Goal: Task Accomplishment & Management: Manage account settings

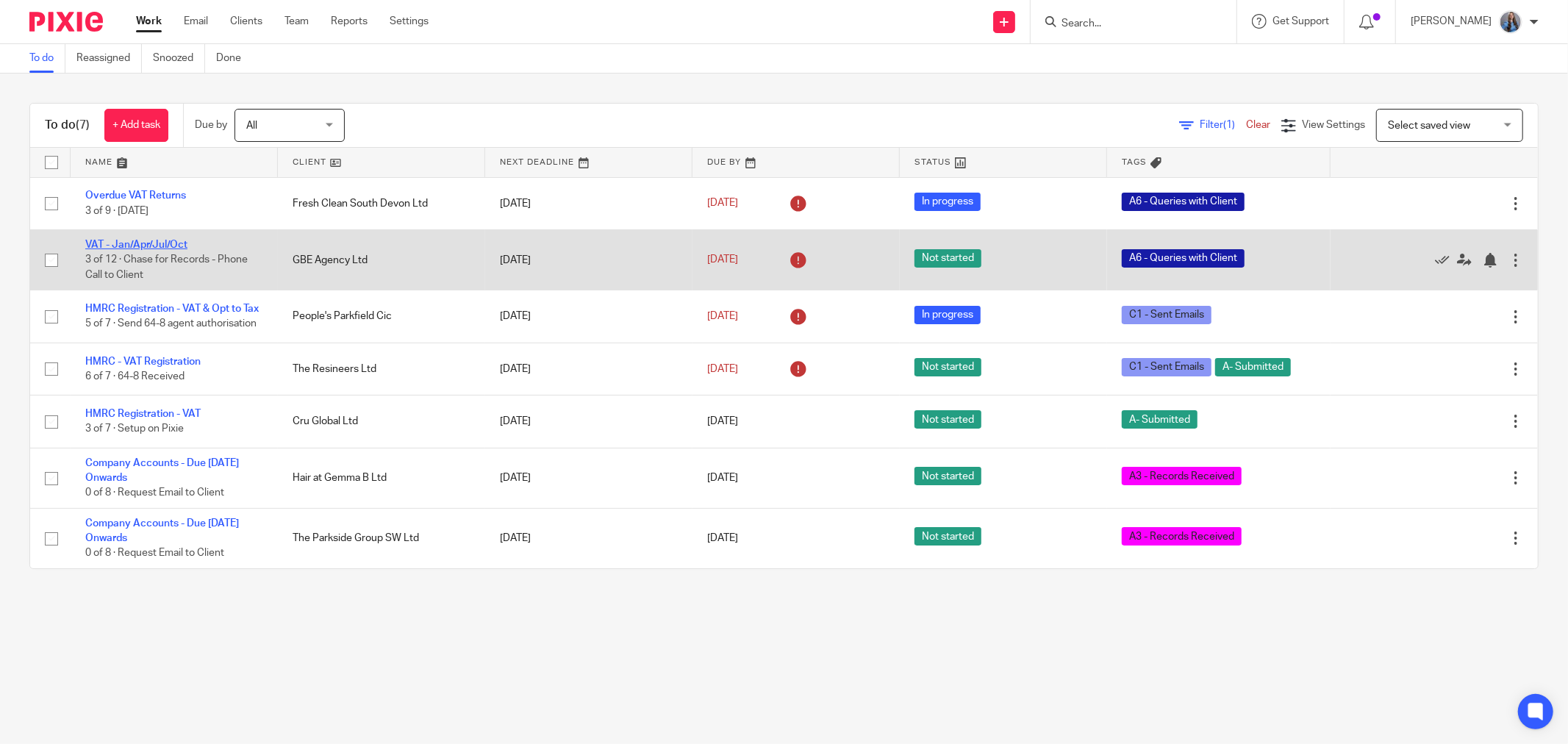
click at [155, 246] on link "VAT - Jan/Apr/Jul/Oct" at bounding box center [136, 244] width 102 height 10
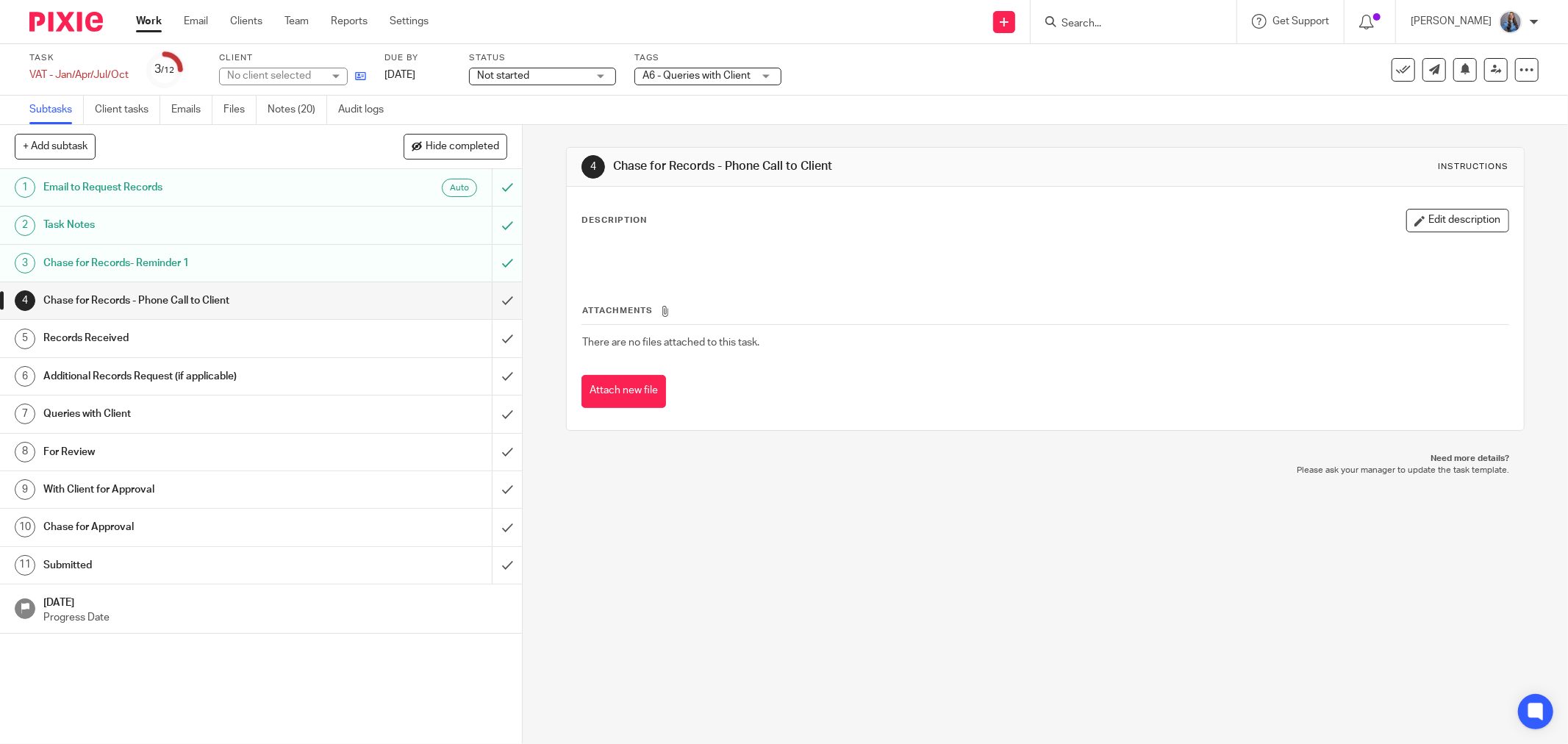
click at [360, 75] on icon at bounding box center [361, 76] width 11 height 11
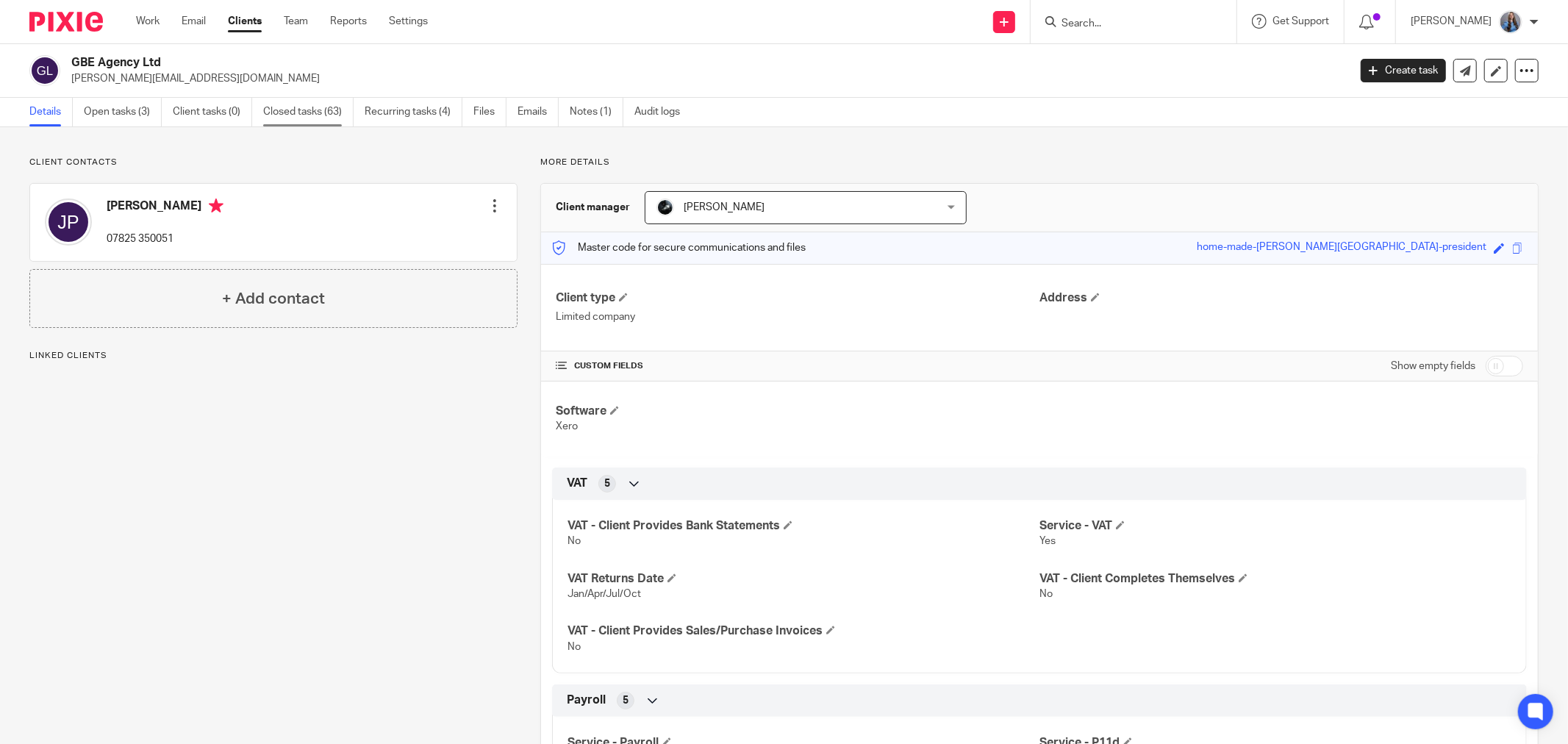
click at [334, 111] on link "Closed tasks (63)" at bounding box center [308, 112] width 90 height 29
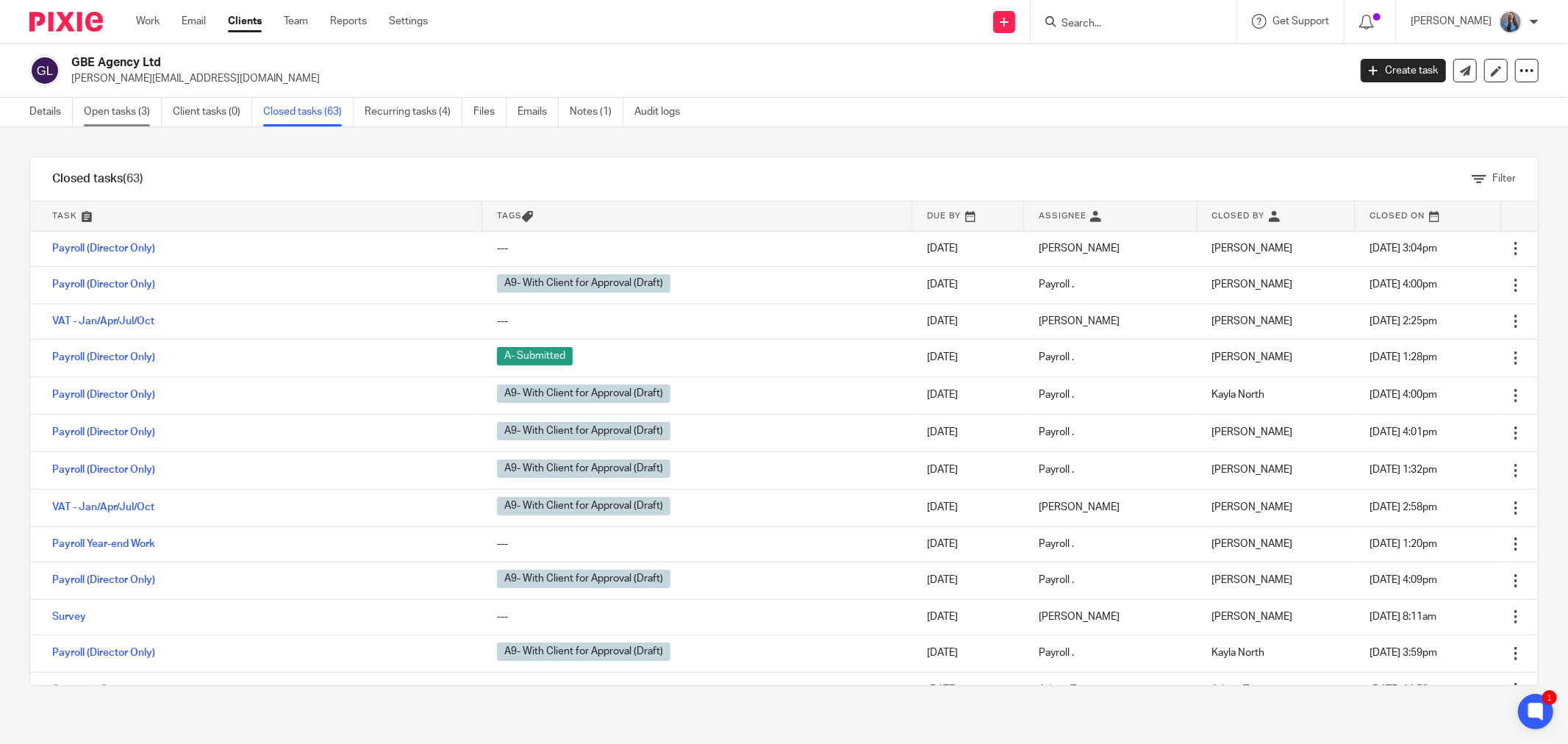
click at [128, 126] on link "Open tasks (3)" at bounding box center [123, 112] width 78 height 29
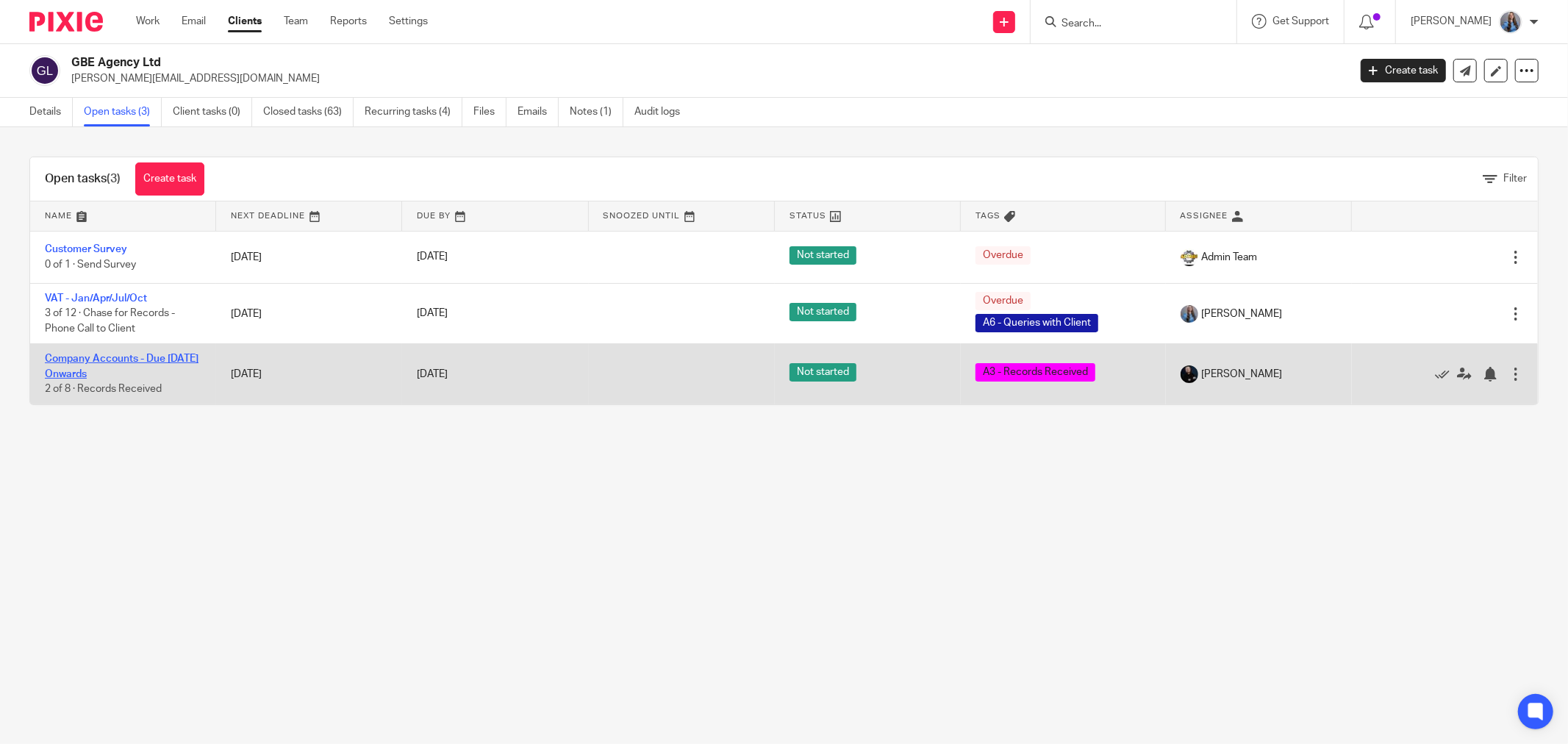
click at [86, 370] on link "Company Accounts - Due [DATE] Onwards" at bounding box center [122, 366] width 154 height 25
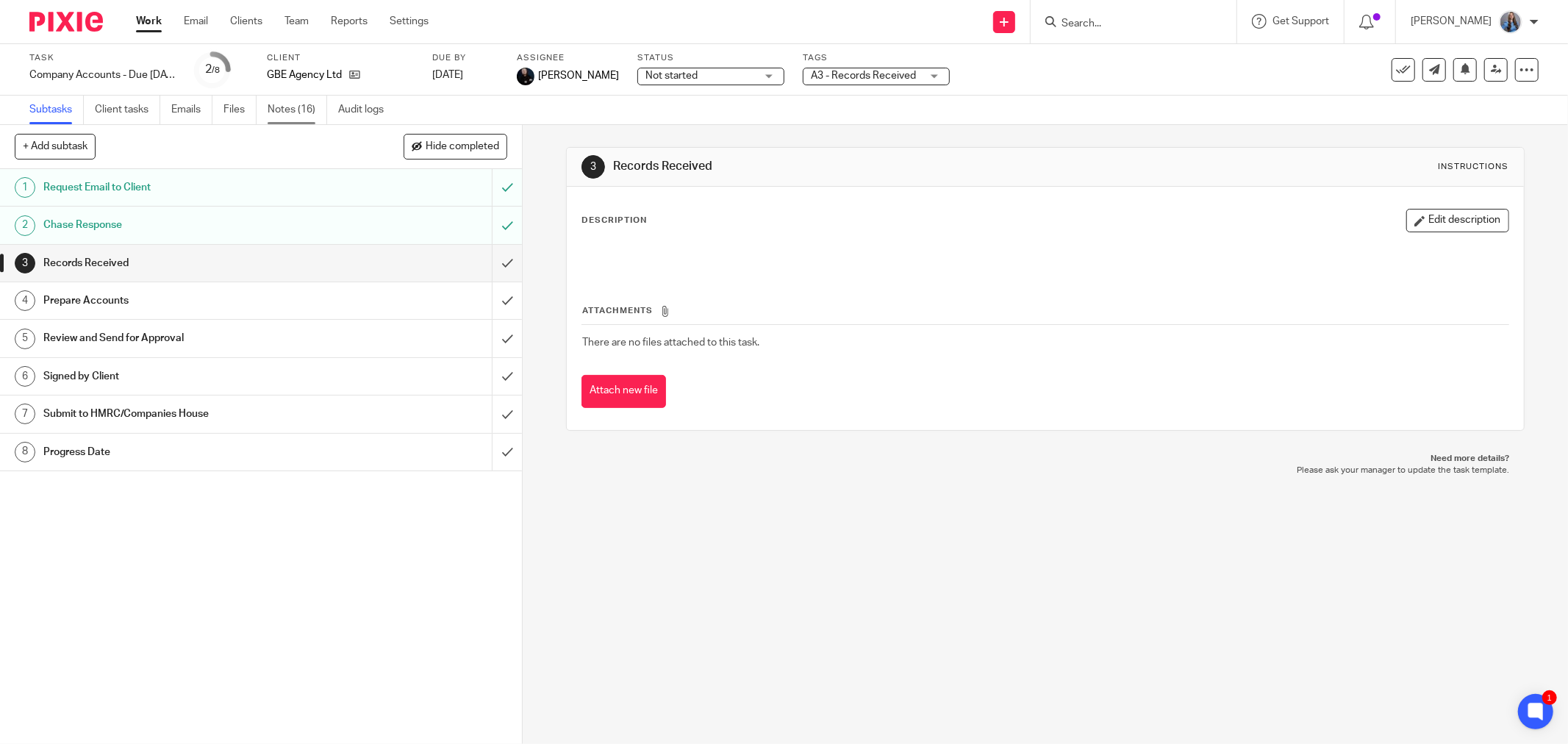
click at [291, 107] on link "Notes (16)" at bounding box center [297, 110] width 60 height 29
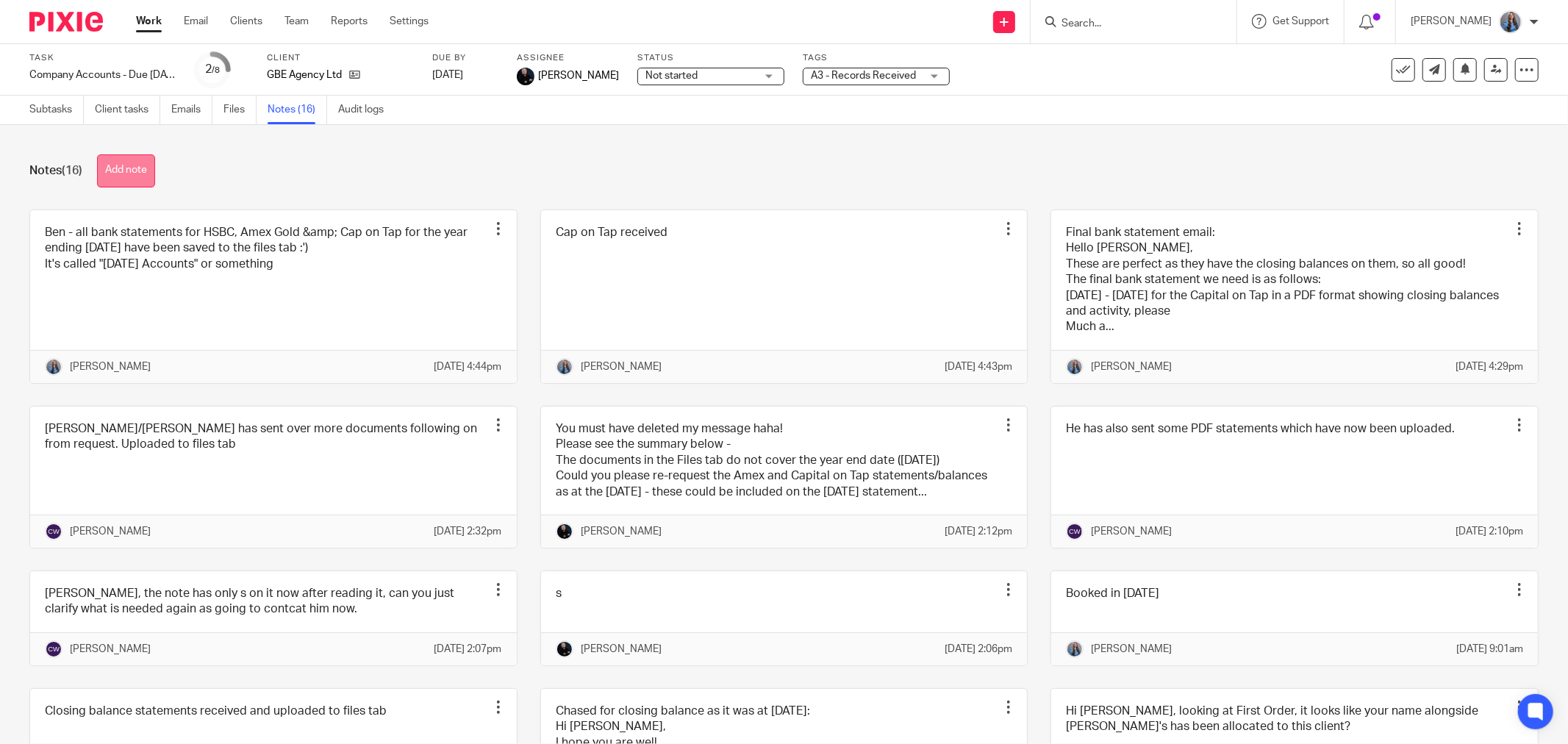
click at [131, 168] on button "Add note" at bounding box center [126, 171] width 58 height 33
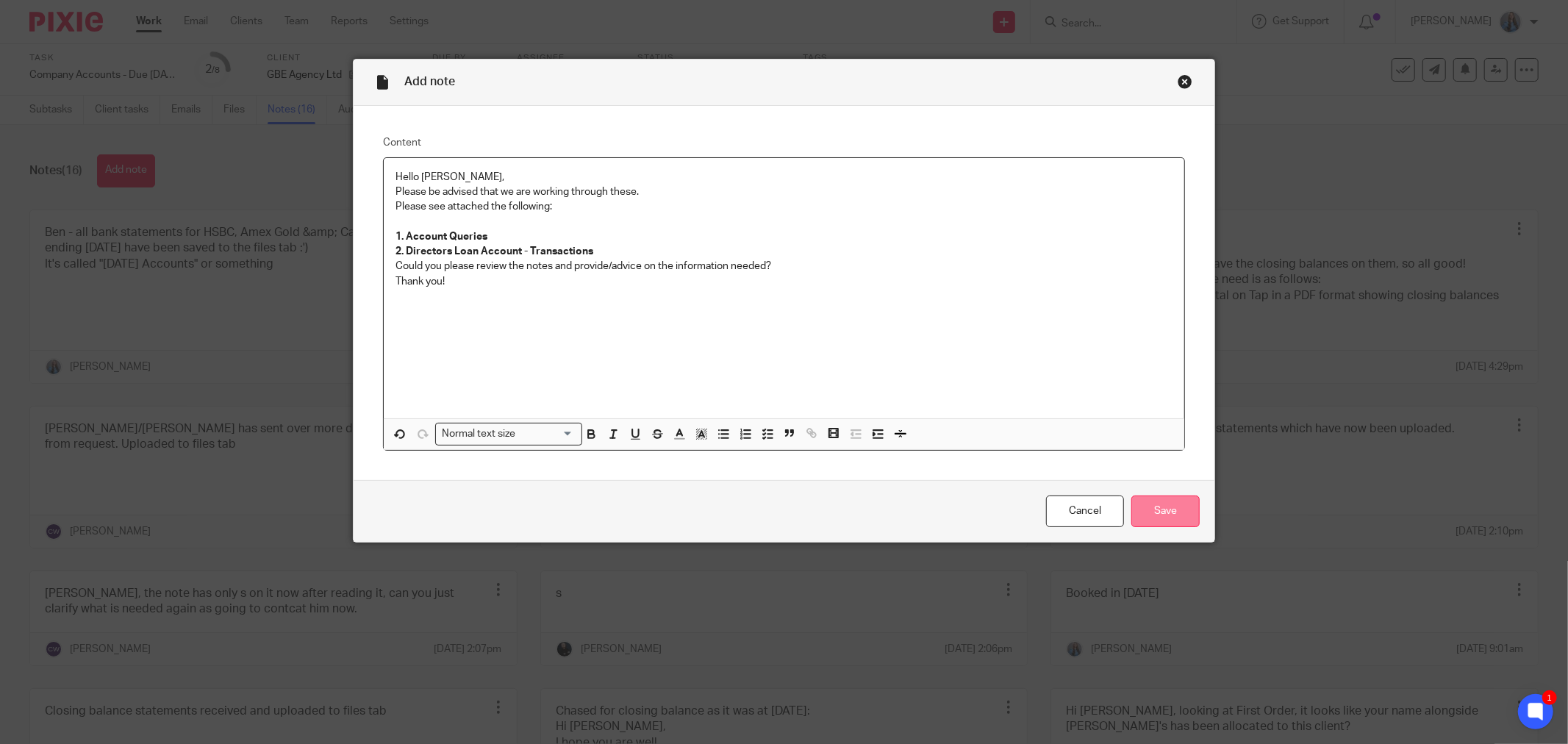
click at [1159, 510] on input "Save" at bounding box center [1166, 511] width 68 height 32
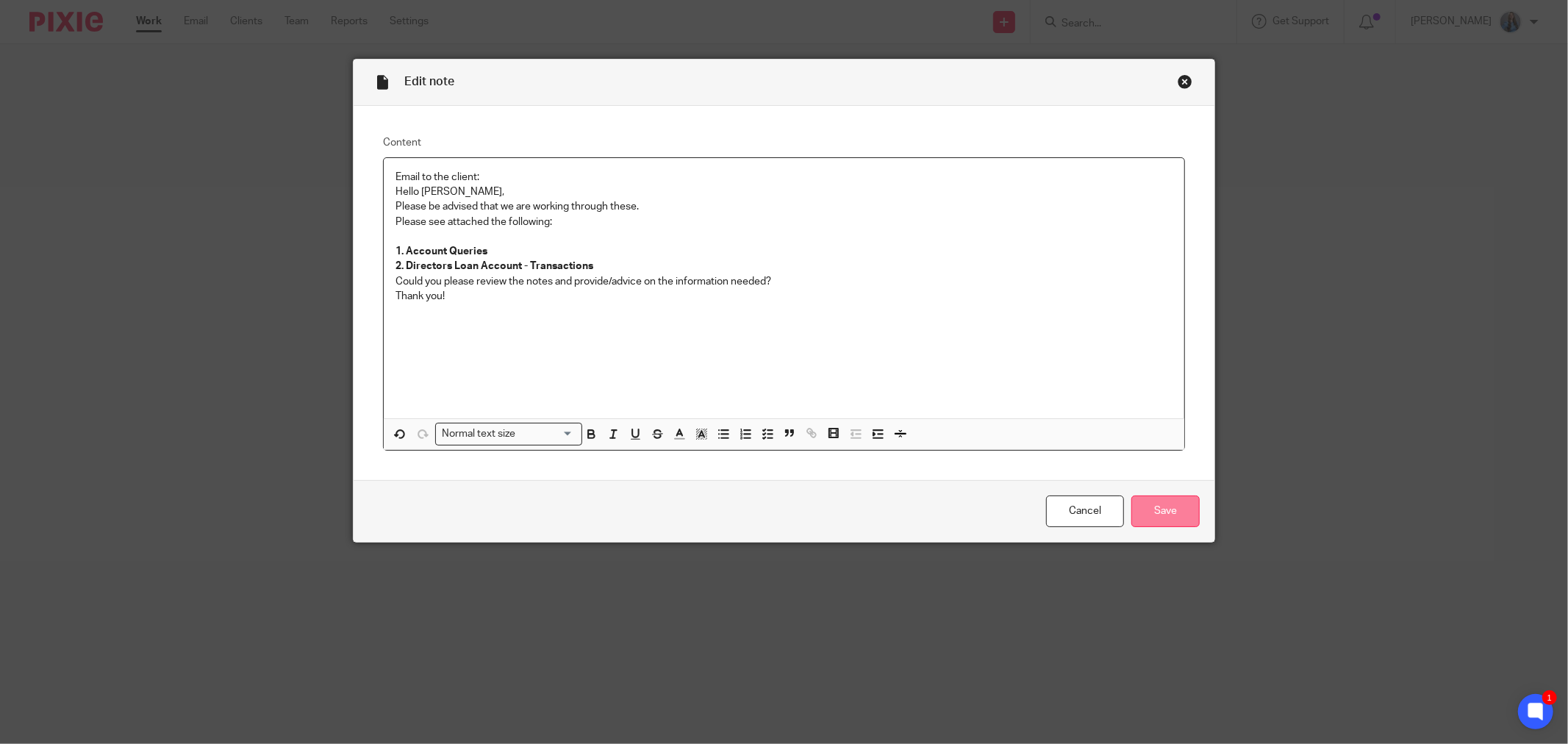
click at [1151, 512] on input "Save" at bounding box center [1166, 511] width 68 height 32
